Goal: Use online tool/utility: Use online tool/utility

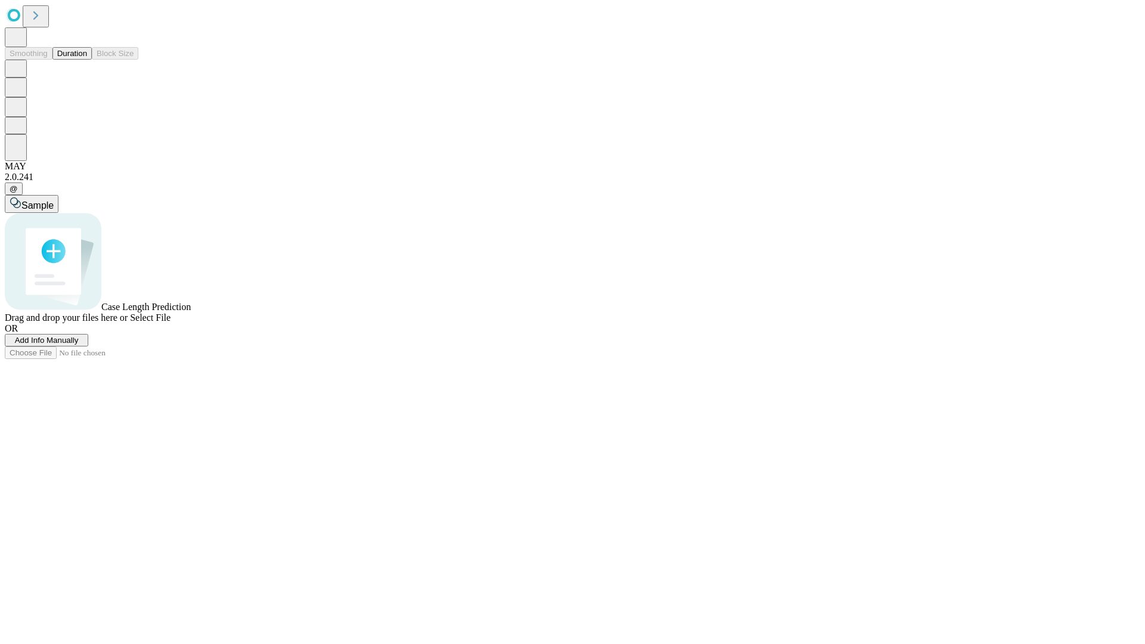
click at [87, 60] on button "Duration" at bounding box center [71, 53] width 39 height 13
click at [54, 200] on span "Sample" at bounding box center [37, 205] width 32 height 10
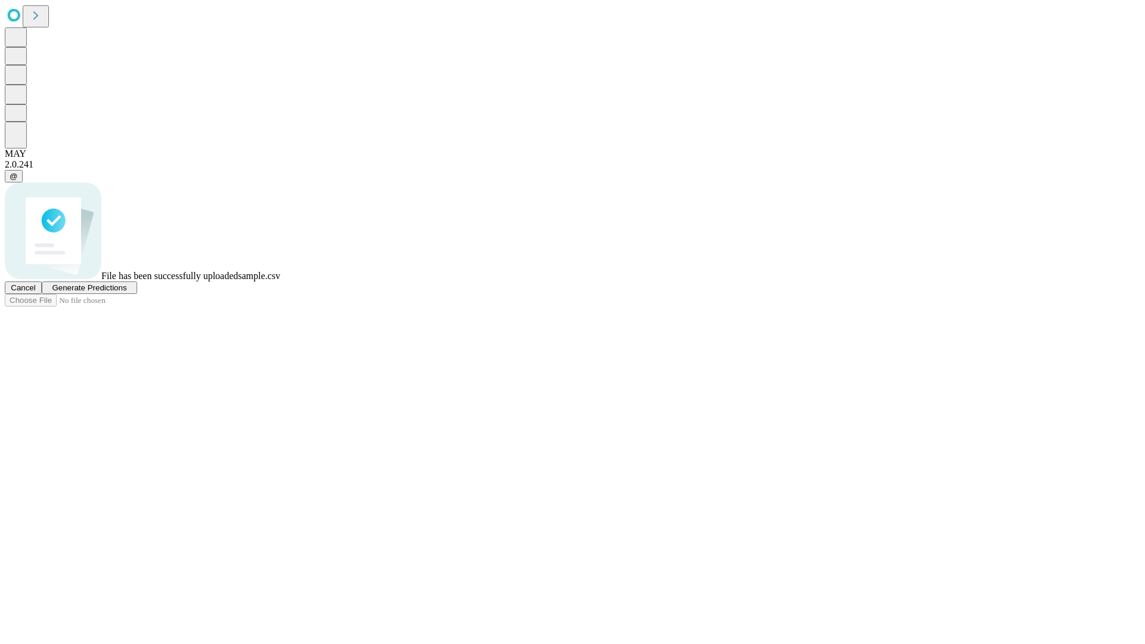
click at [126, 292] on span "Generate Predictions" at bounding box center [89, 287] width 75 height 9
